Goal: Navigation & Orientation: Go to known website

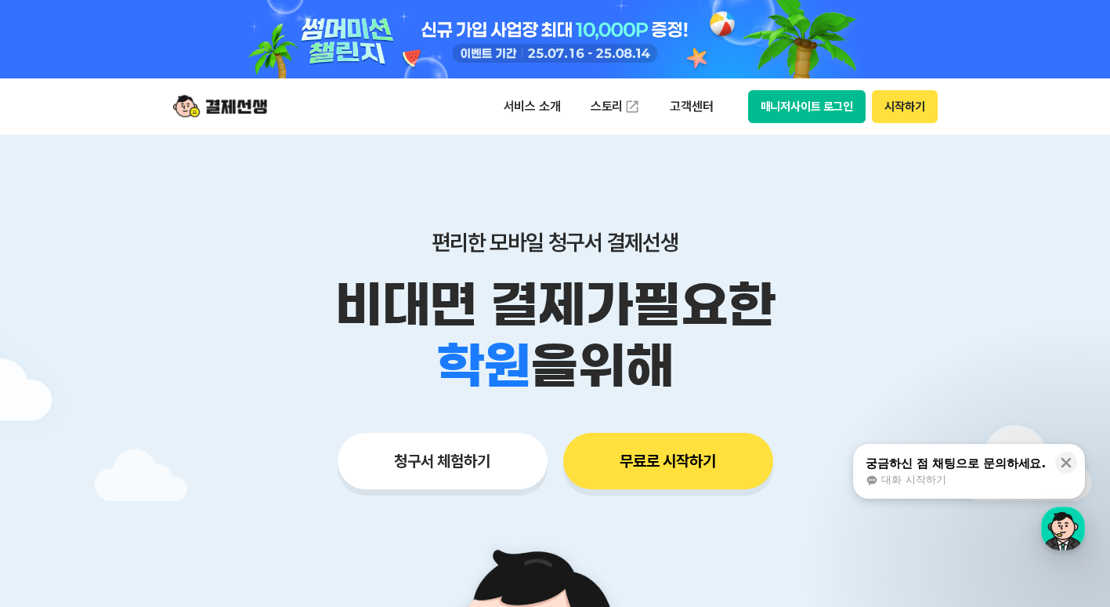
click at [768, 77] on div at bounding box center [555, 39] width 802 height 78
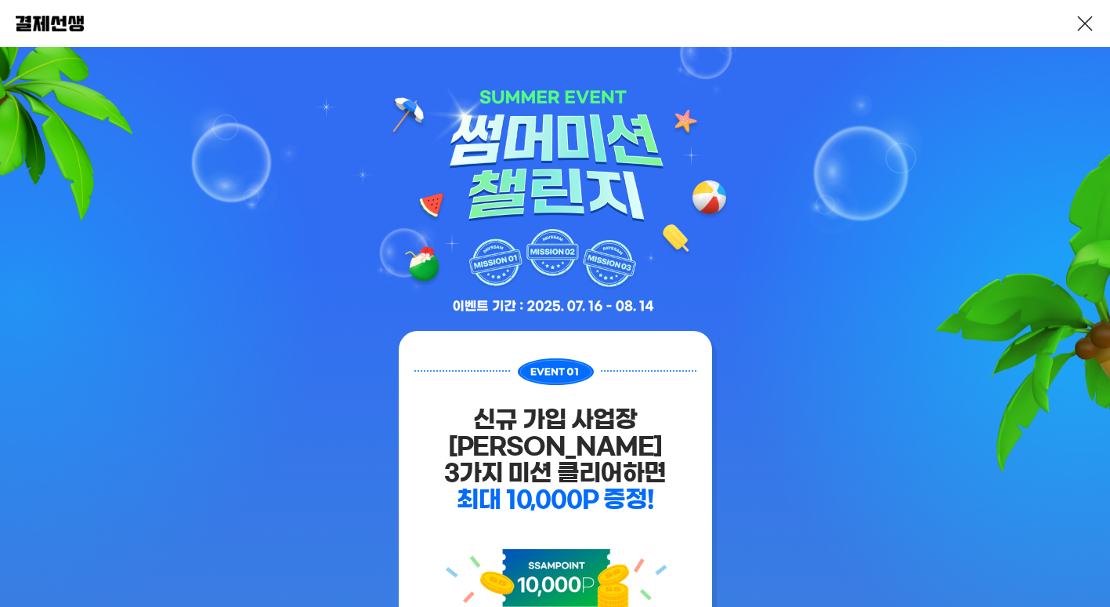
click at [1091, 16] on link at bounding box center [1085, 23] width 19 height 19
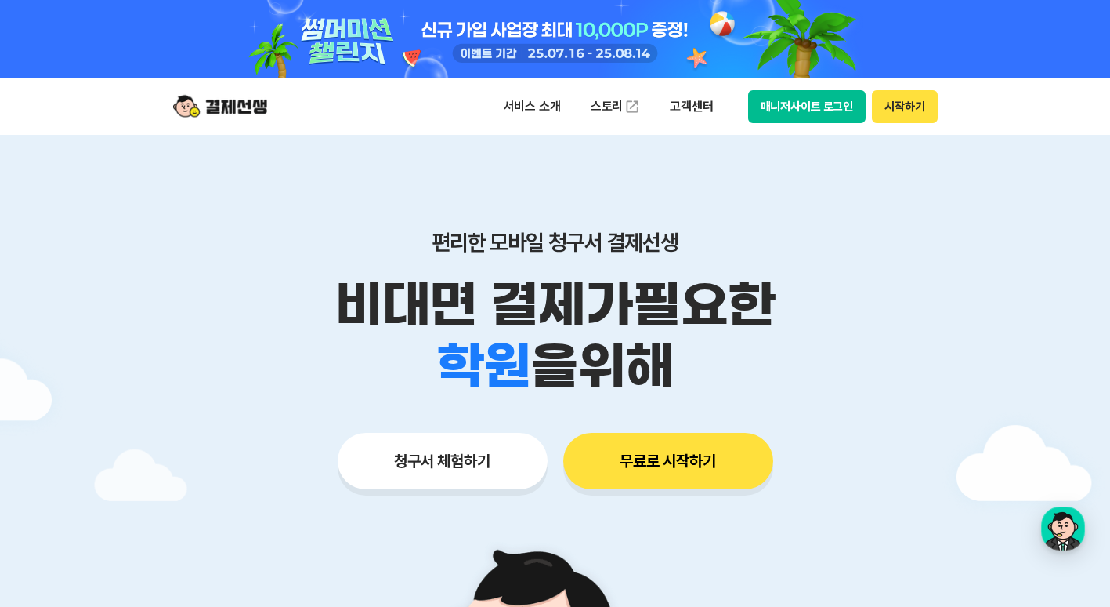
click at [825, 110] on button "매니저사이트 로그인" at bounding box center [807, 106] width 118 height 33
